Goal: Check status

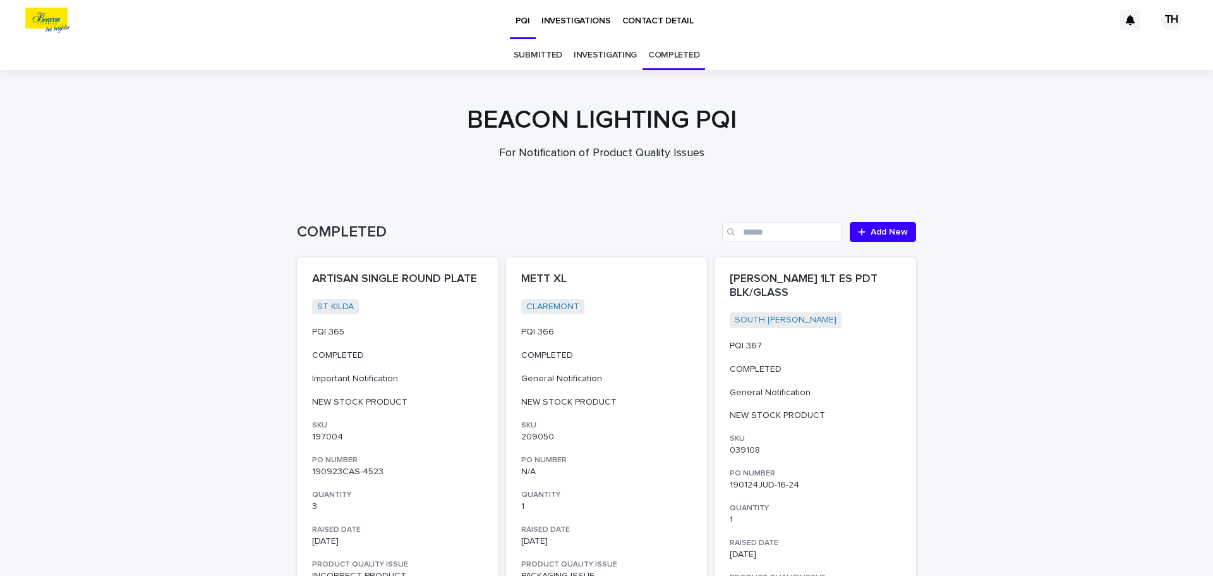
click at [532, 59] on link "SUBMITTED" at bounding box center [538, 55] width 49 height 30
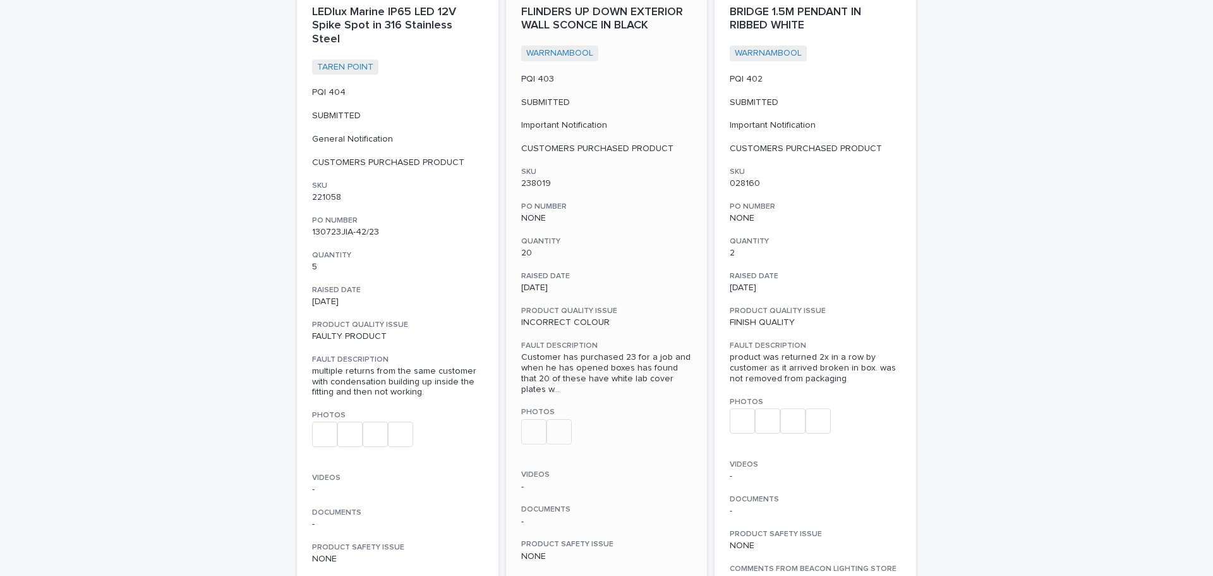
scroll to position [4423, 0]
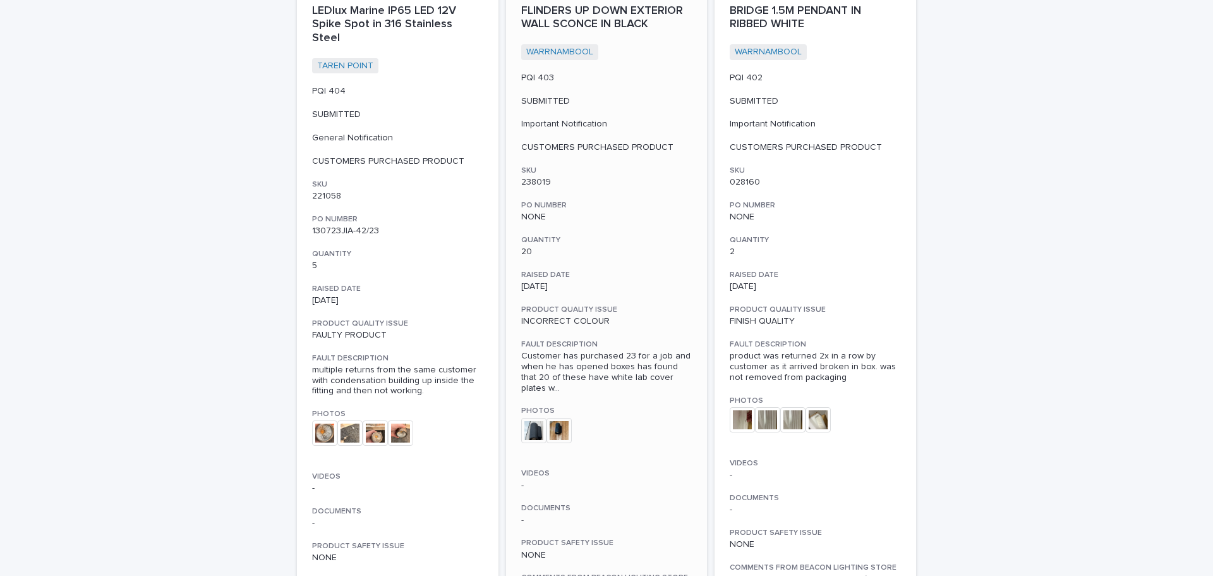
click at [534, 418] on img at bounding box center [533, 430] width 25 height 25
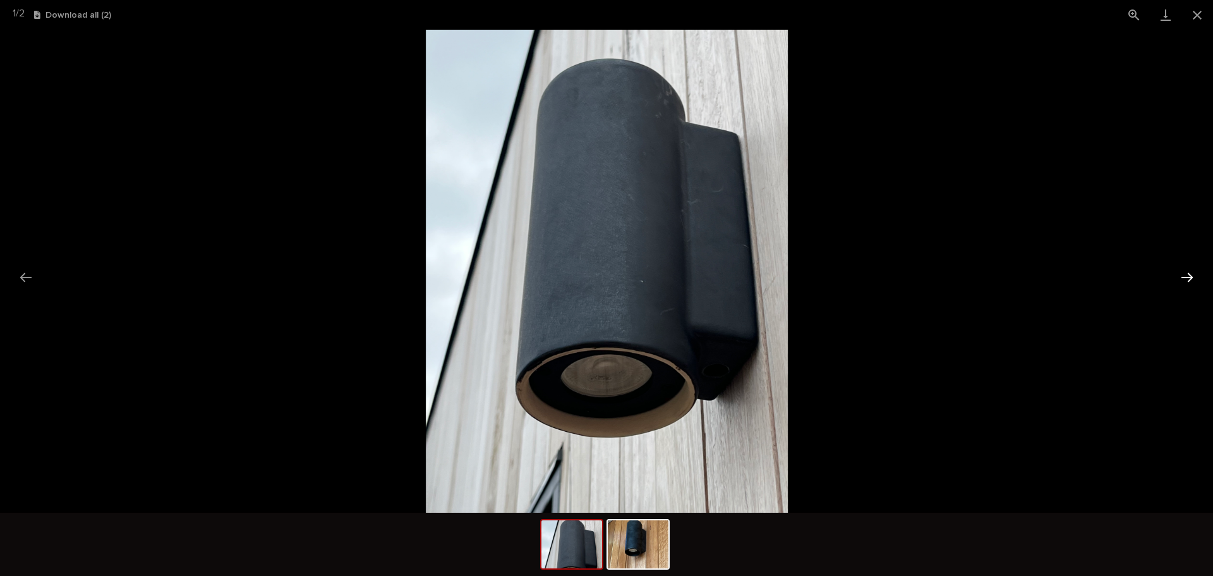
click at [1191, 282] on button "Next slide" at bounding box center [1187, 277] width 27 height 25
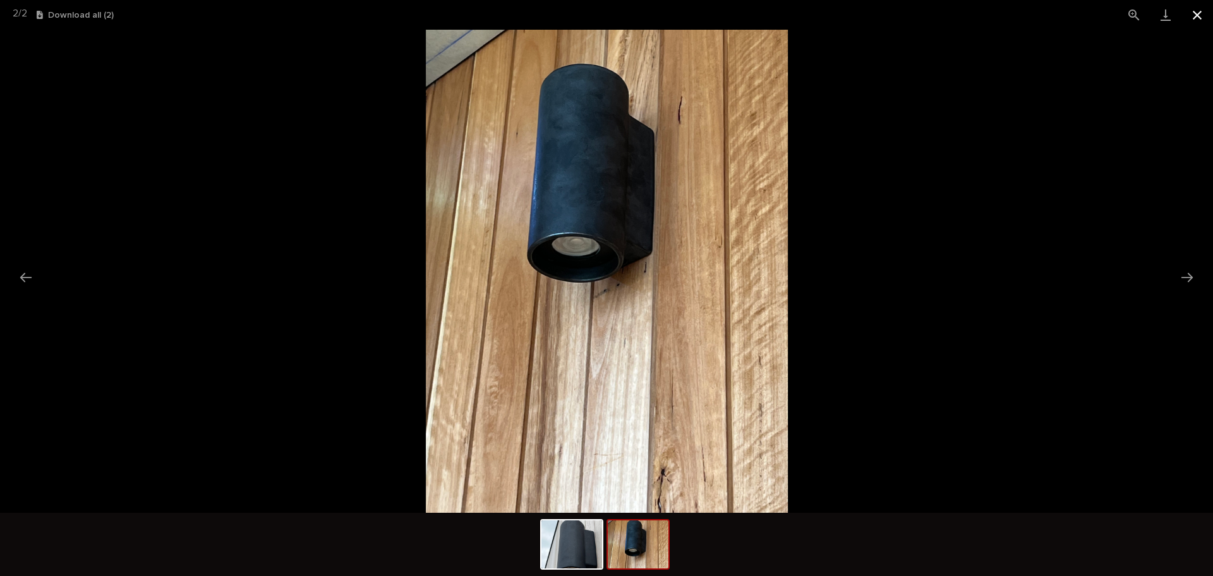
click at [1202, 20] on button "Close gallery" at bounding box center [1198, 15] width 32 height 30
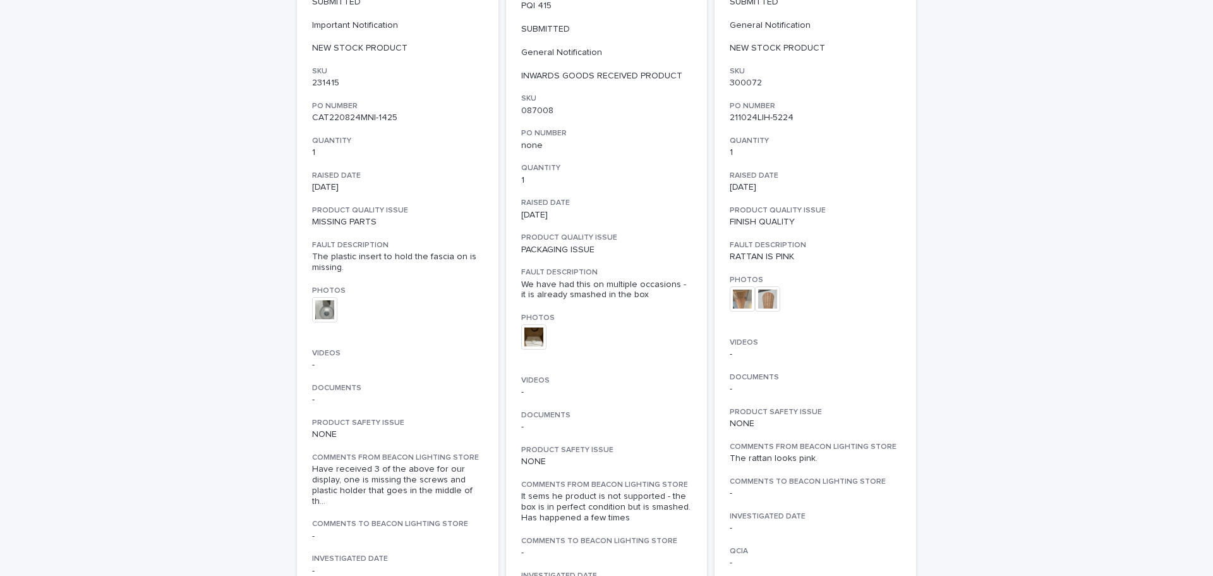
scroll to position [0, 0]
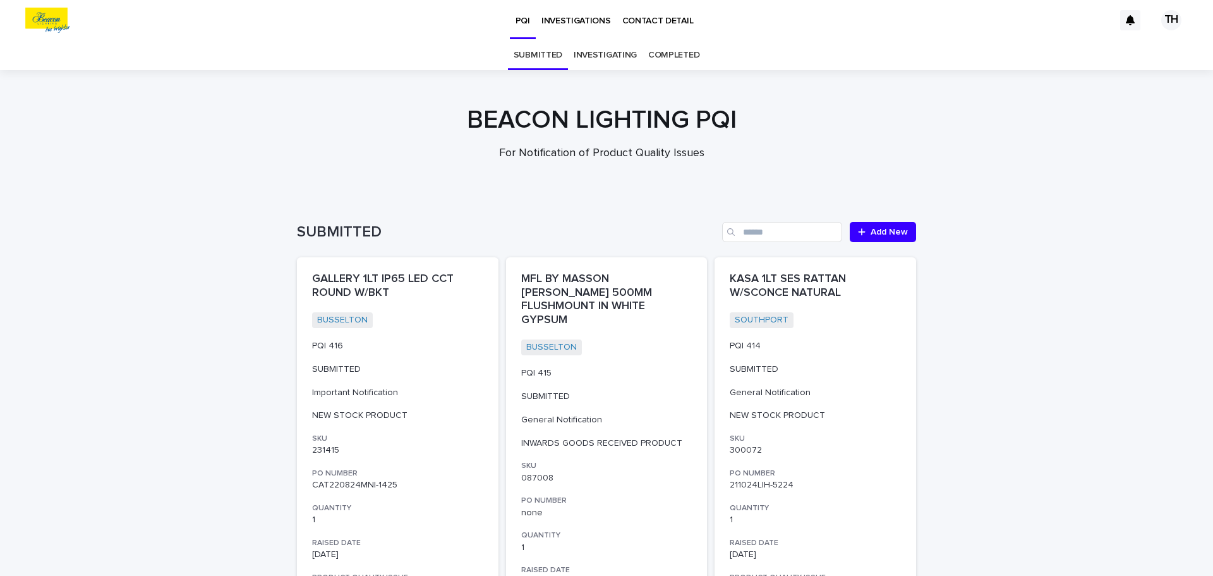
drag, startPoint x: 1006, startPoint y: 408, endPoint x: 965, endPoint y: -76, distance: 485.7
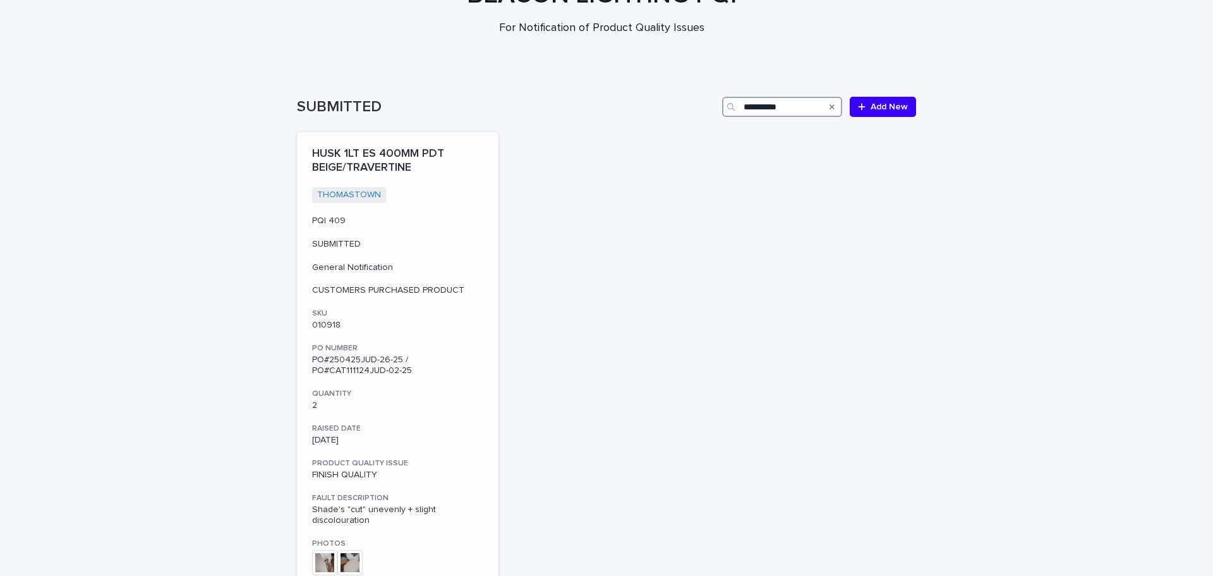
scroll to position [126, 0]
type input "**********"
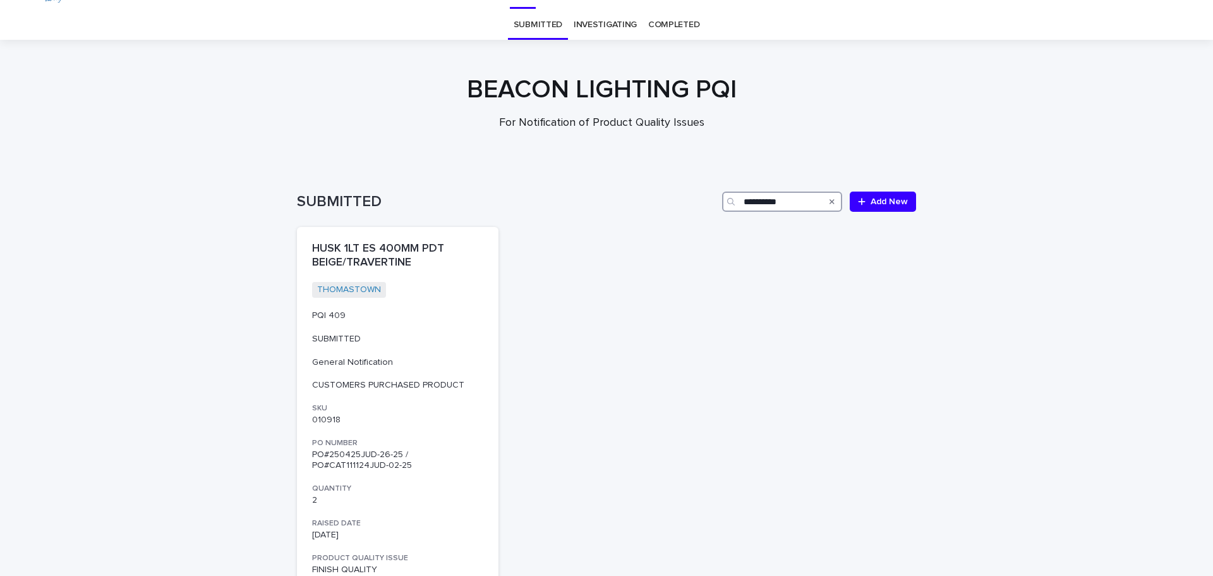
scroll to position [0, 0]
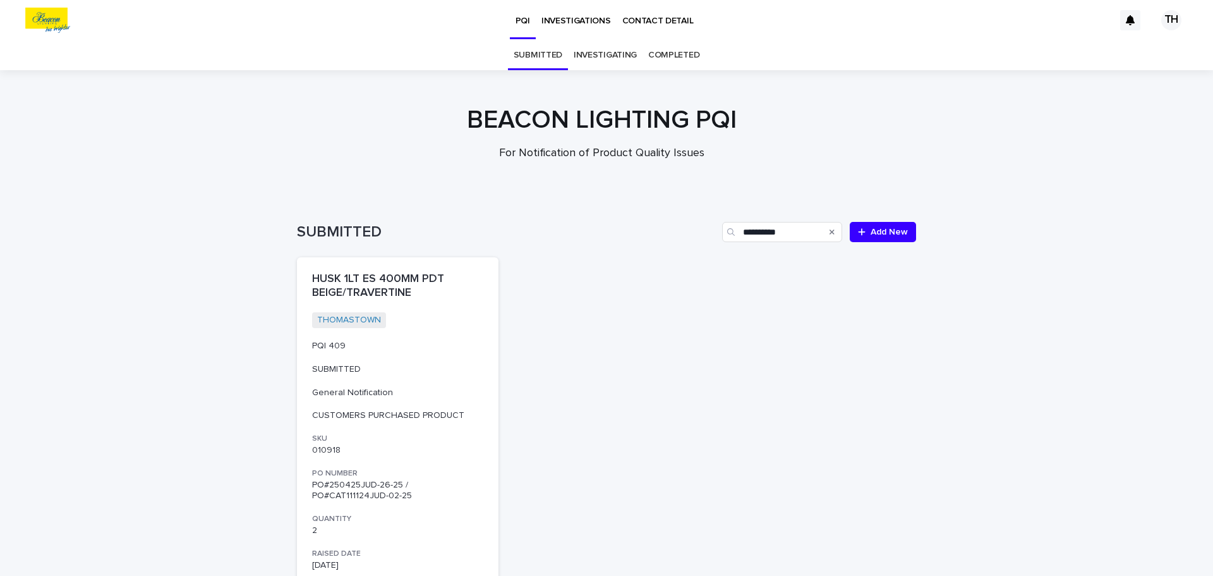
click at [40, 20] on img at bounding box center [47, 20] width 45 height 25
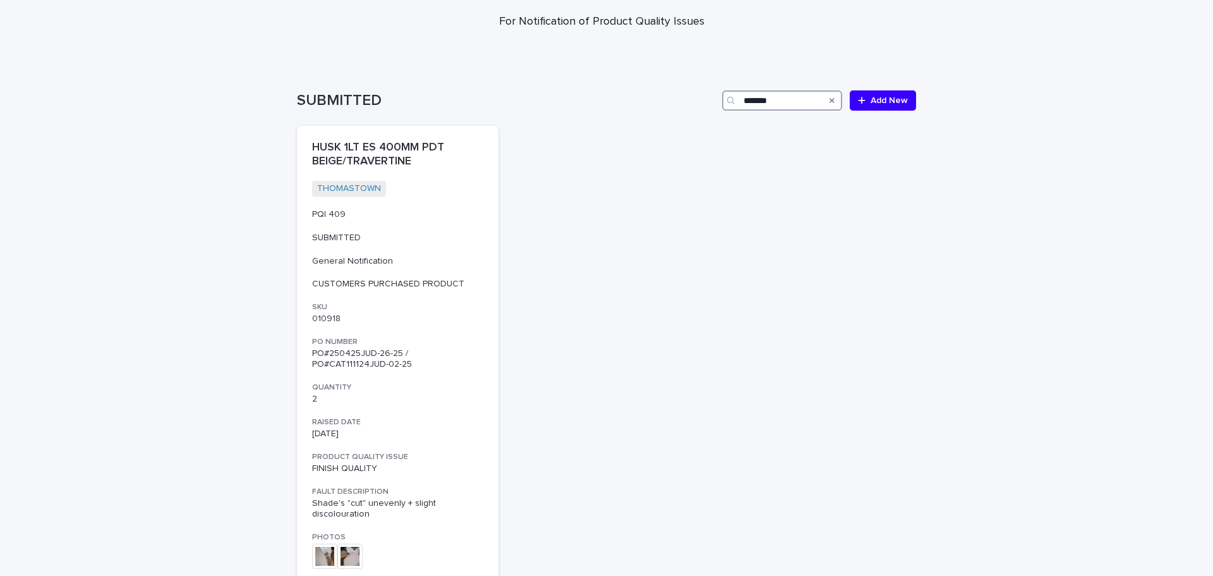
scroll to position [253, 0]
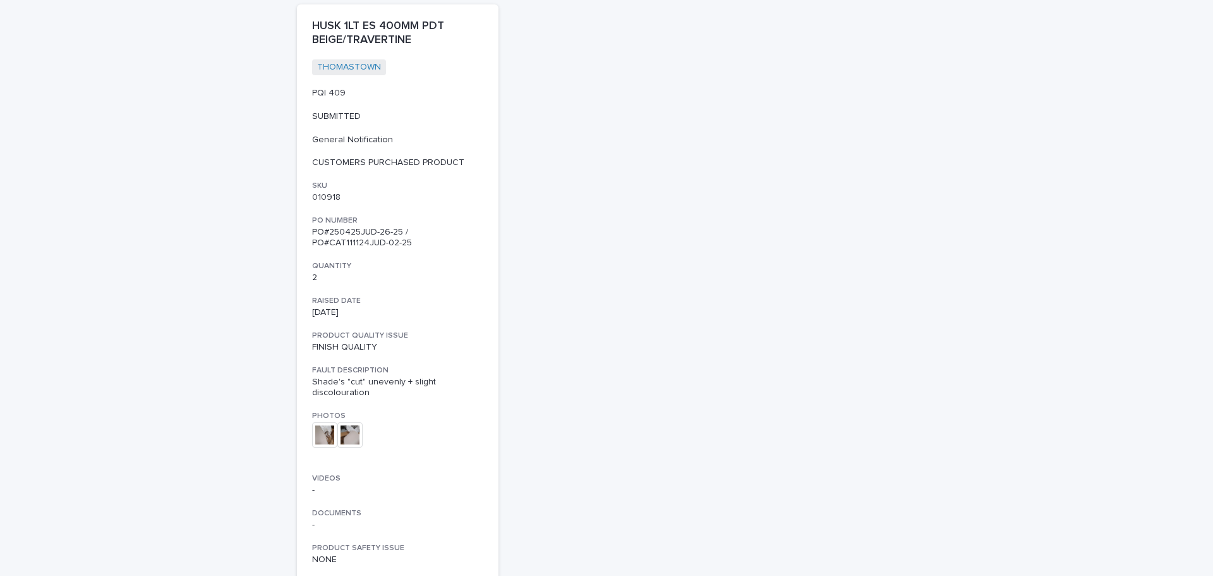
type input "*******"
